Goal: Task Accomplishment & Management: Complete application form

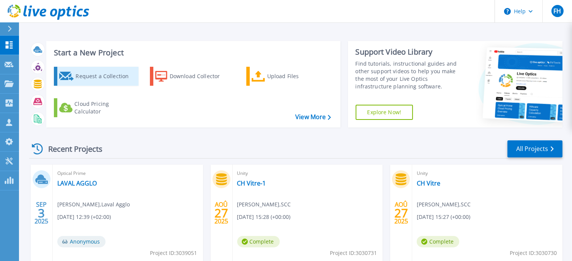
click at [96, 73] on div "Request a Collection" at bounding box center [106, 76] width 61 height 15
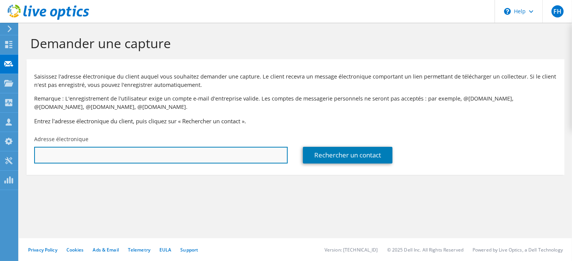
click at [193, 160] on input "text" at bounding box center [160, 155] width 253 height 17
paste input "[PERSON_NAME][EMAIL_ADDRESS][DOMAIN_NAME]"
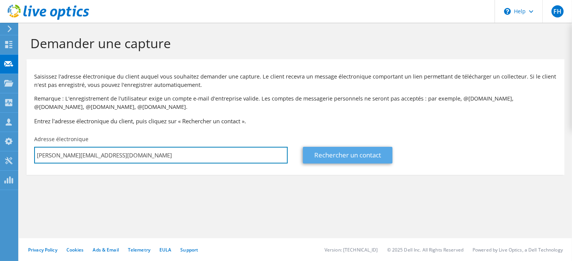
type input "[PERSON_NAME][EMAIL_ADDRESS][DOMAIN_NAME]"
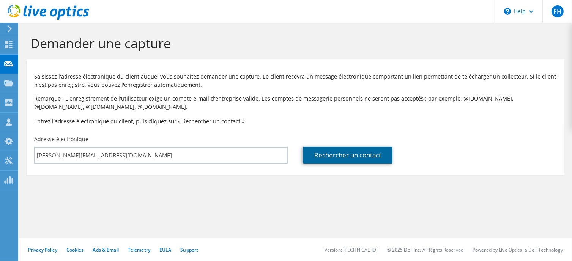
click at [348, 154] on link "Rechercher un contact" at bounding box center [348, 155] width 90 height 17
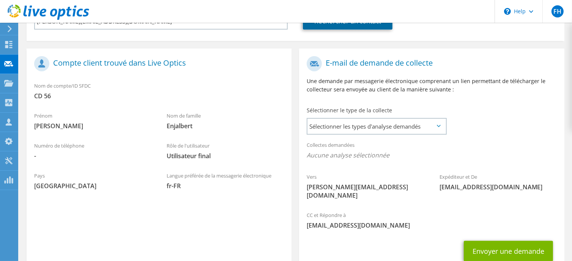
scroll to position [152, 0]
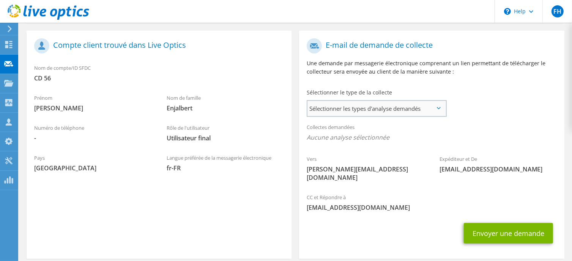
click at [418, 111] on span "Sélectionner les types d'analyse demandés" at bounding box center [376, 108] width 138 height 15
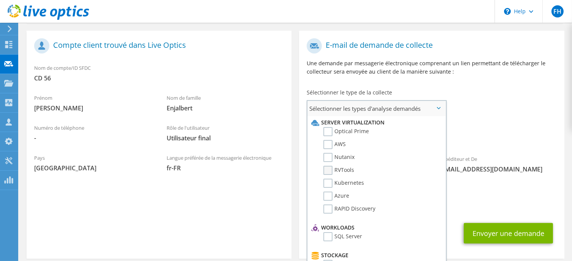
click at [329, 170] on label "RVTools" at bounding box center [338, 170] width 31 height 9
click at [0, 0] on input "RVTools" at bounding box center [0, 0] width 0 height 0
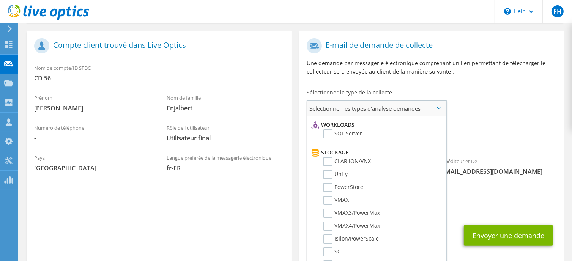
scroll to position [114, 0]
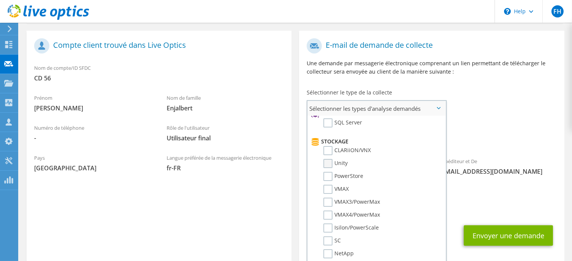
click at [330, 161] on label "Unity" at bounding box center [335, 163] width 24 height 9
click at [0, 0] on input "Unity" at bounding box center [0, 0] width 0 height 0
click at [328, 174] on label "PowerStore" at bounding box center [343, 176] width 40 height 9
click at [0, 0] on input "PowerStore" at bounding box center [0, 0] width 0 height 0
click at [527, 142] on span "RVTools Unity PowerStore" at bounding box center [432, 139] width 250 height 13
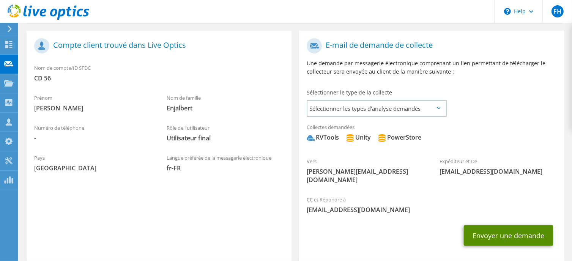
click at [510, 225] on button "Envoyer une demande" at bounding box center [508, 235] width 89 height 20
